Goal: Task Accomplishment & Management: Use online tool/utility

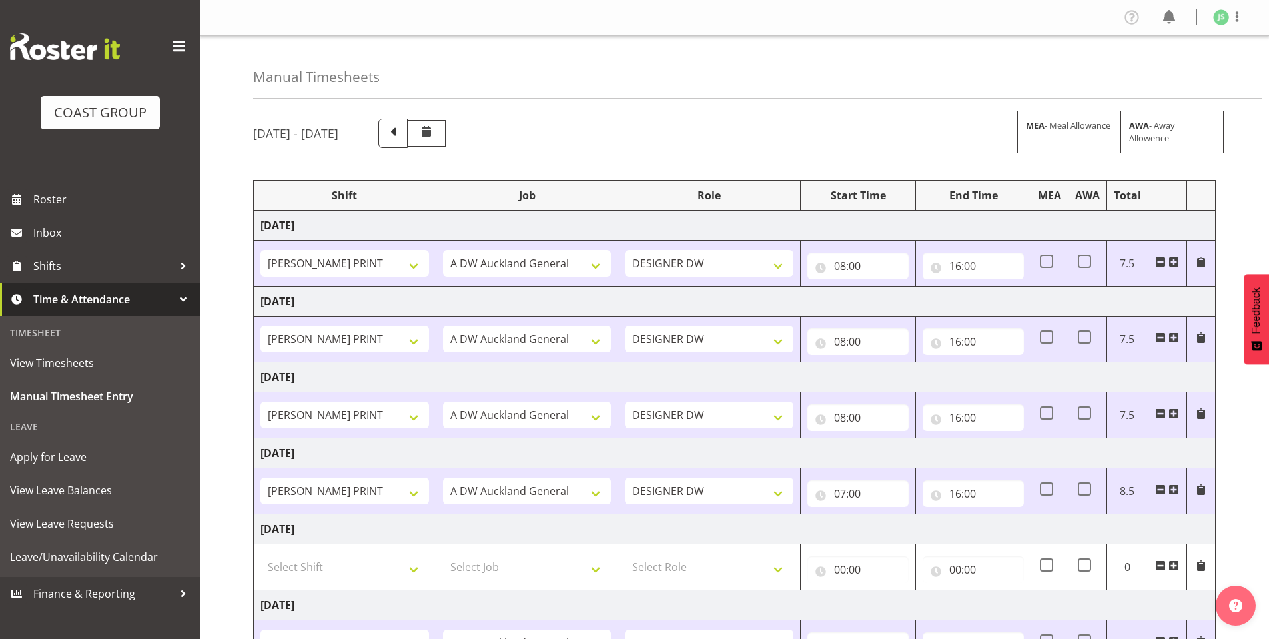
select select "6781"
select select "610"
select select "6781"
select select "610"
select select "6781"
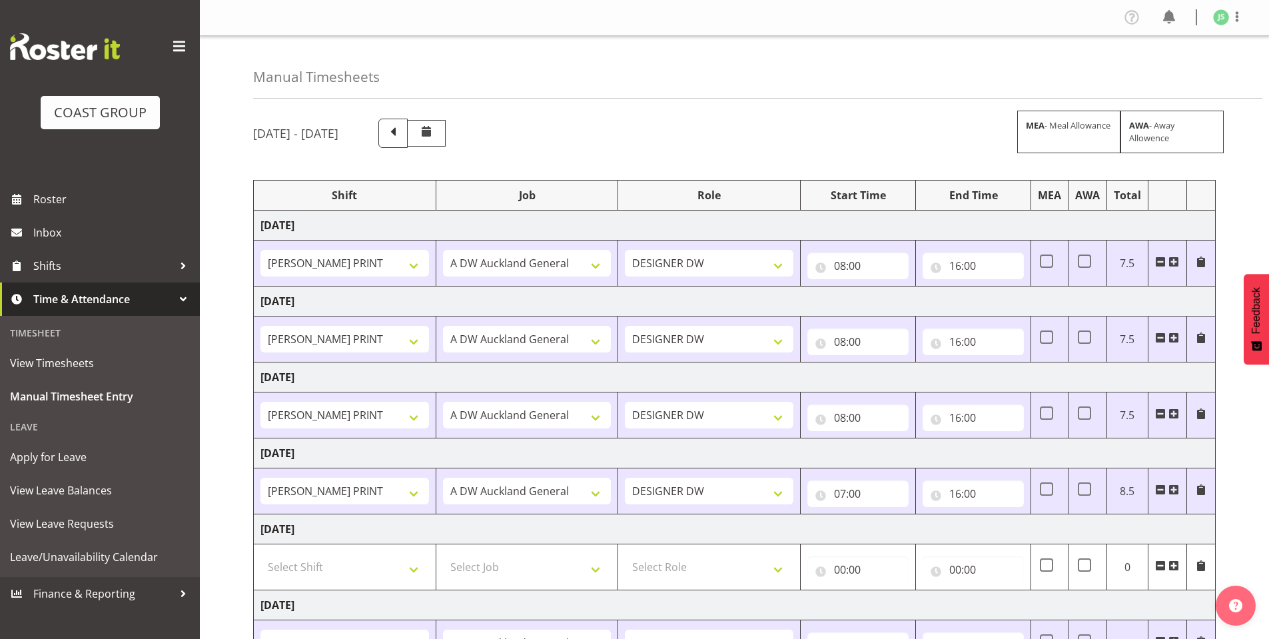
select select "610"
select select "6781"
select select "610"
select select "6781"
select select "610"
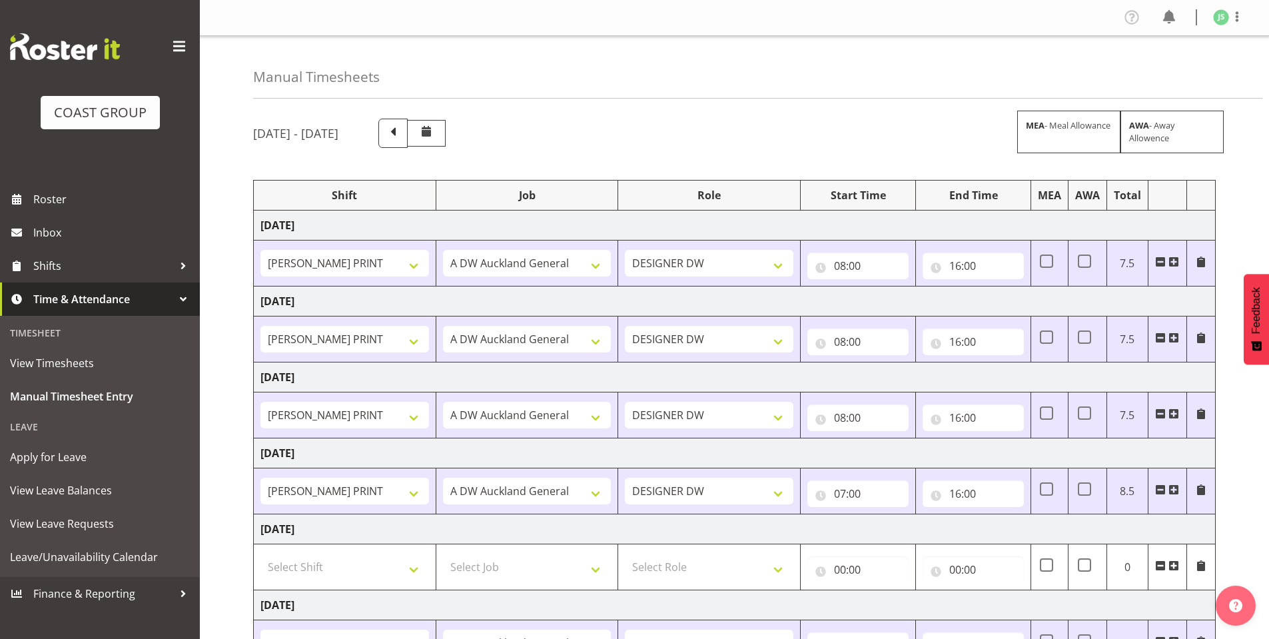
select select "6781"
select select "610"
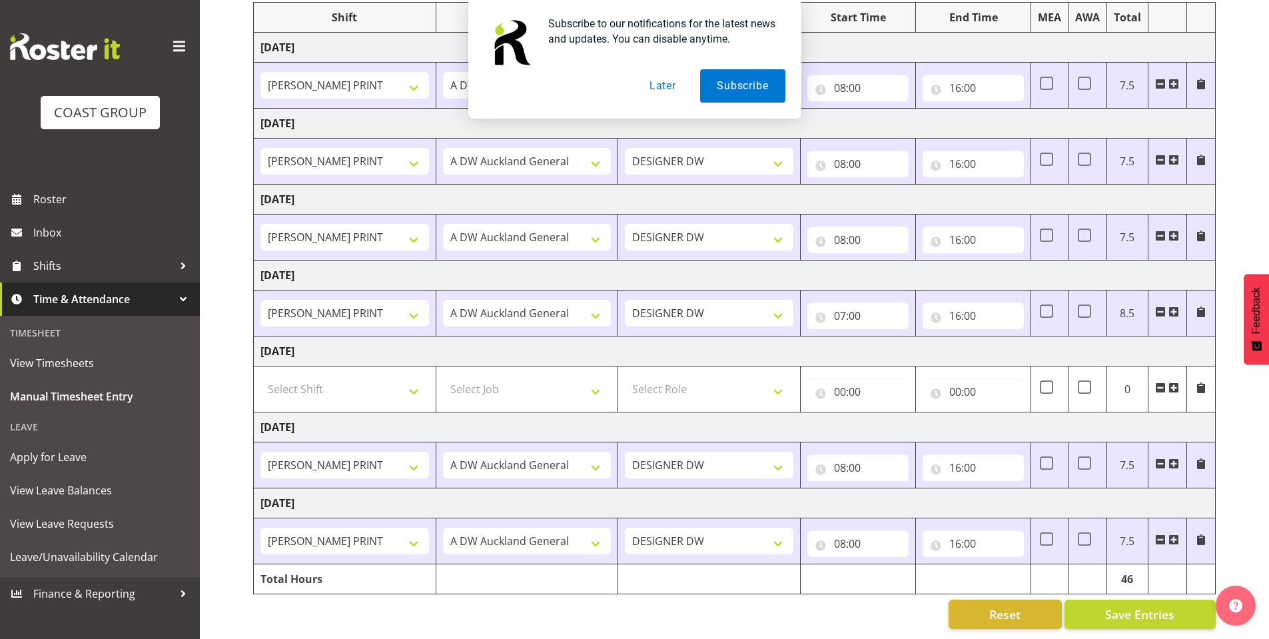
click at [662, 87] on button "Later" at bounding box center [663, 85] width 60 height 33
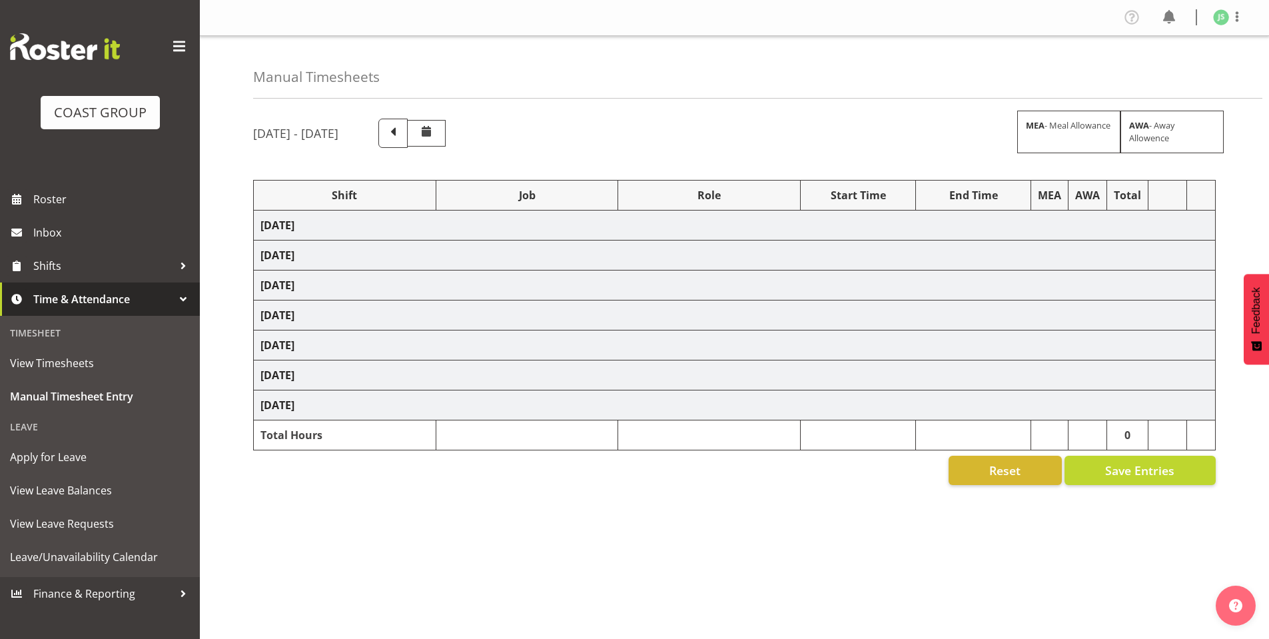
select select "6781"
select select "610"
select select "6781"
select select "610"
select select "6781"
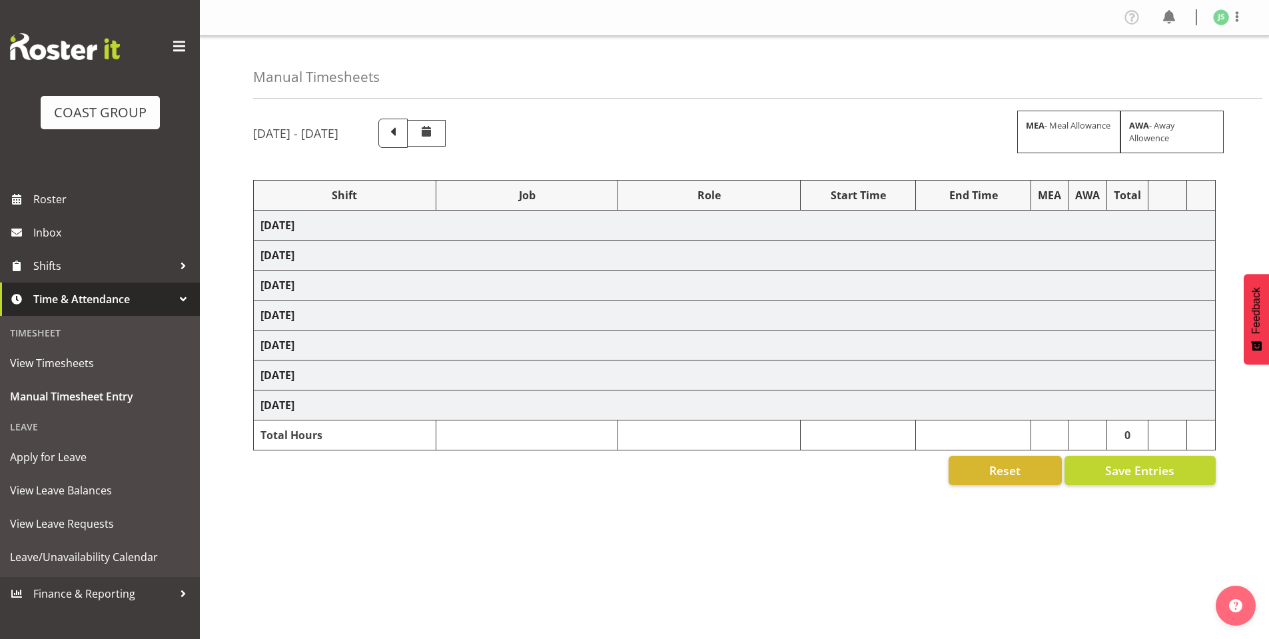
select select "610"
select select "6781"
select select "610"
select select "6781"
select select "610"
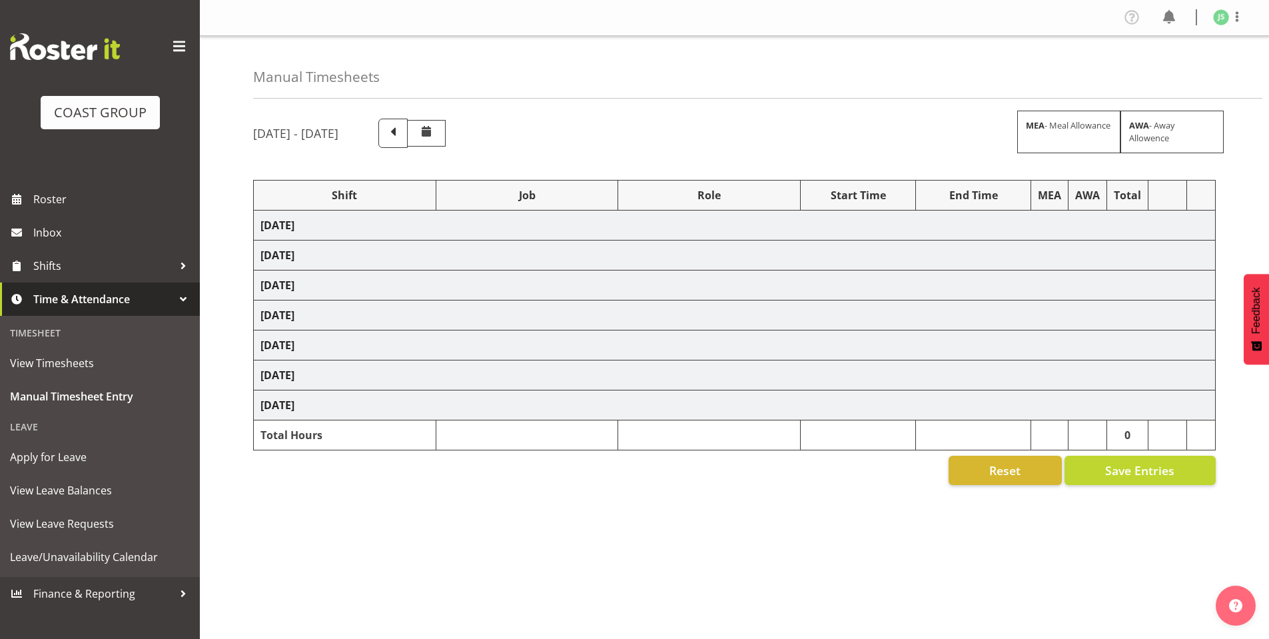
select select "6781"
select select "610"
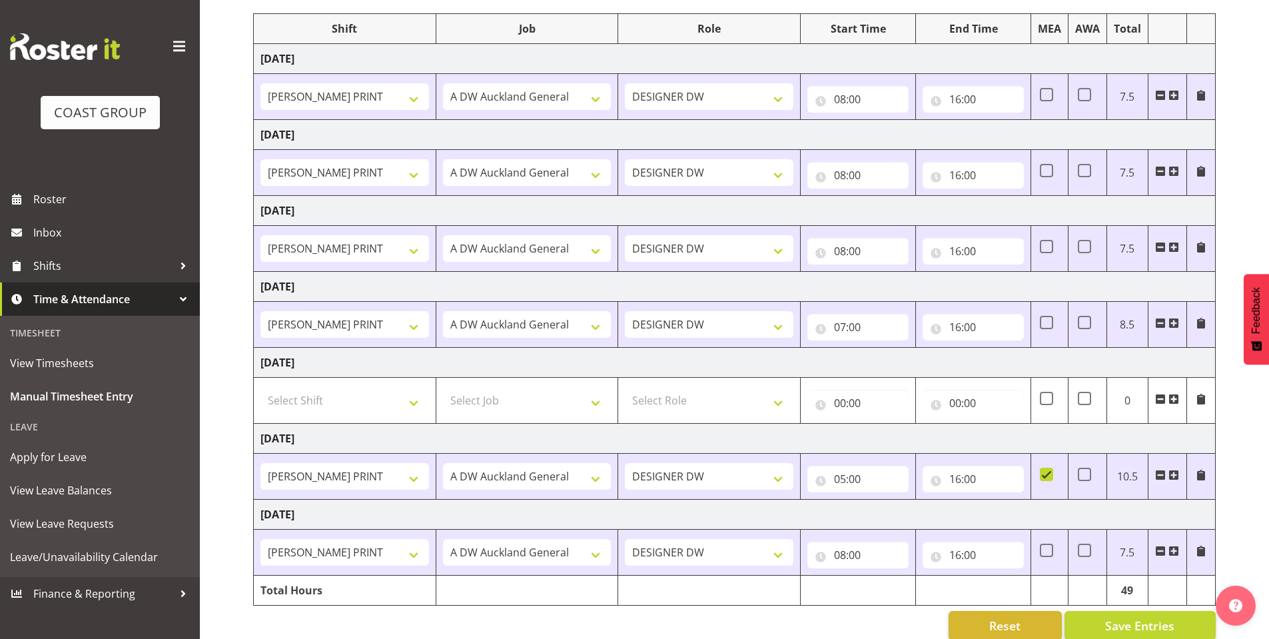
scroll to position [188, 0]
